Goal: Navigation & Orientation: Understand site structure

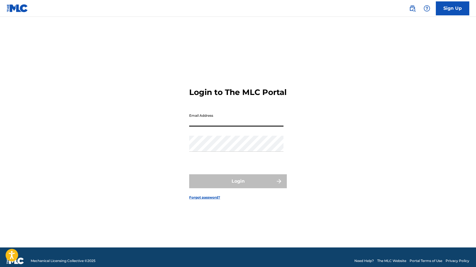
type input "[EMAIL_ADDRESS][DOMAIN_NAME]"
click at [238, 186] on button "Login" at bounding box center [238, 181] width 98 height 14
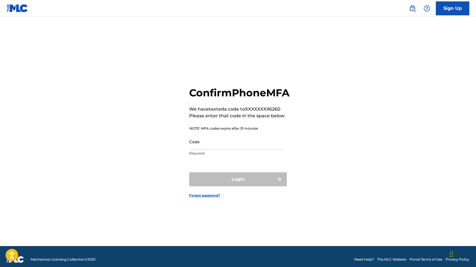
scroll to position [2, 0]
click at [208, 149] on input "Code" at bounding box center [236, 141] width 94 height 16
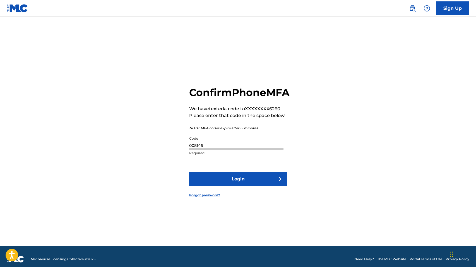
type input "008146"
click at [238, 185] on button "Login" at bounding box center [238, 179] width 98 height 14
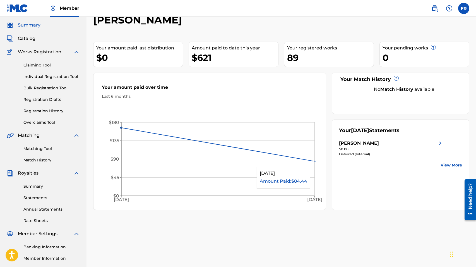
scroll to position [18, 0]
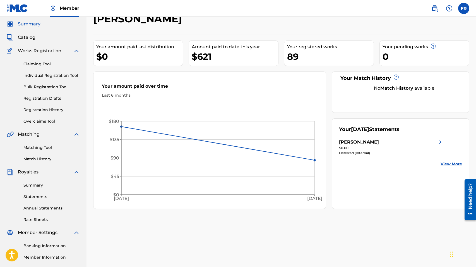
click at [361, 143] on div "[PERSON_NAME]" at bounding box center [359, 142] width 40 height 7
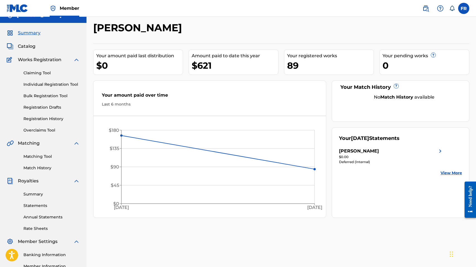
scroll to position [13, 0]
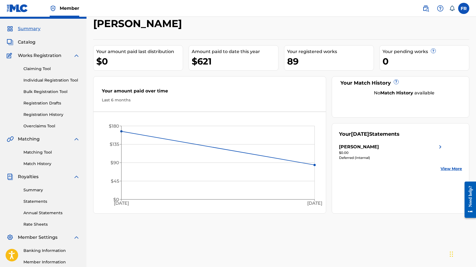
click at [36, 124] on link "Overclaims Tool" at bounding box center [51, 126] width 56 height 6
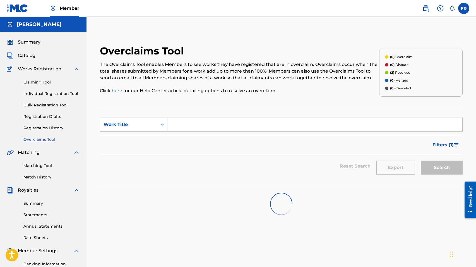
click at [42, 128] on link "Registration History" at bounding box center [51, 128] width 56 height 6
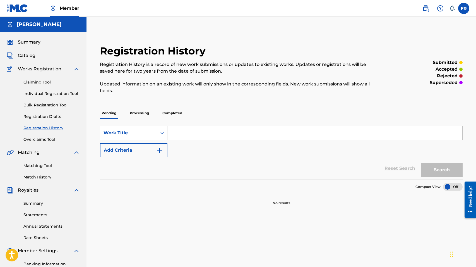
click at [188, 133] on input "Search Form" at bounding box center [315, 132] width 295 height 13
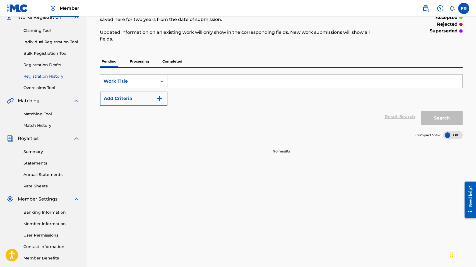
scroll to position [55, 0]
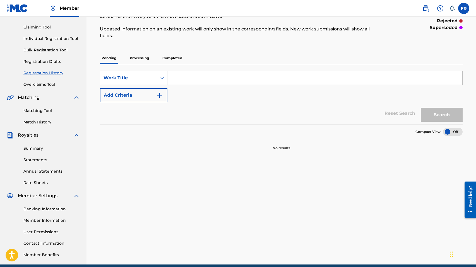
click at [42, 61] on link "Registration Drafts" at bounding box center [51, 62] width 56 height 6
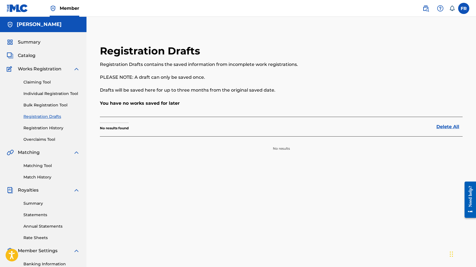
click at [40, 82] on link "Claiming Tool" at bounding box center [51, 82] width 56 height 6
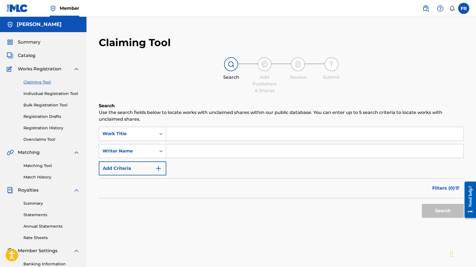
scroll to position [3, 0]
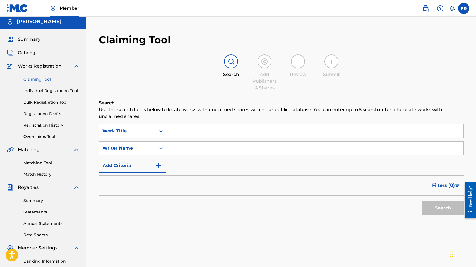
click at [40, 91] on link "Individual Registration Tool" at bounding box center [51, 91] width 56 height 6
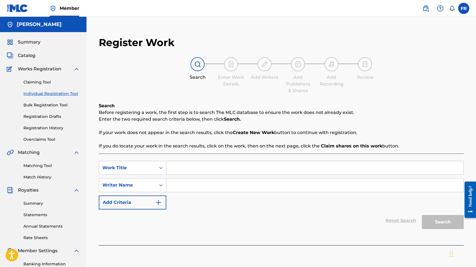
click at [39, 128] on link "Registration History" at bounding box center [51, 128] width 56 height 6
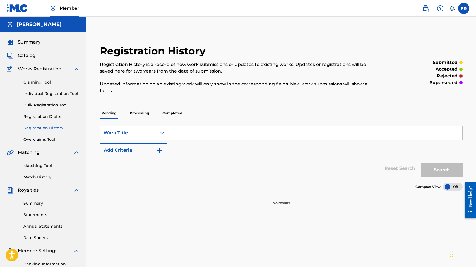
click at [28, 56] on span "Catalog" at bounding box center [27, 55] width 18 height 7
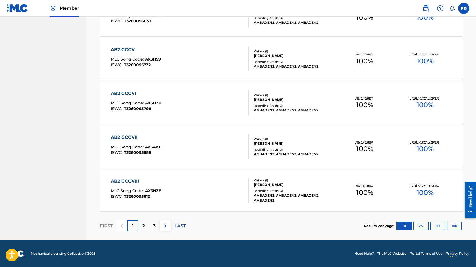
scroll to position [386, 0]
click at [455, 225] on button "100" at bounding box center [454, 226] width 15 height 8
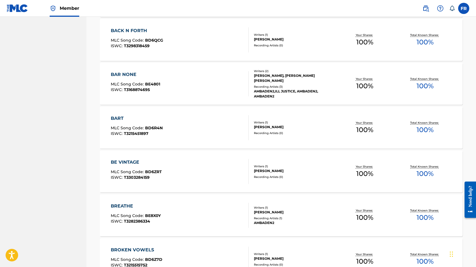
scroll to position [800, 0]
